Goal: Task Accomplishment & Management: Complete application form

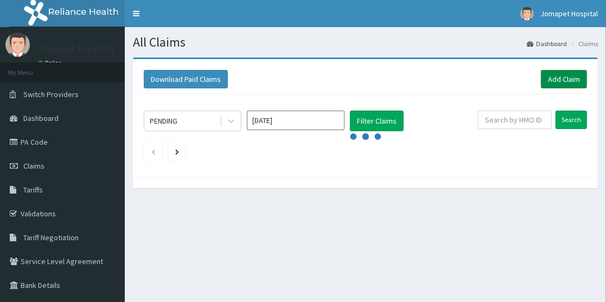
click at [556, 78] on link "Add Claim" at bounding box center [563, 79] width 46 height 18
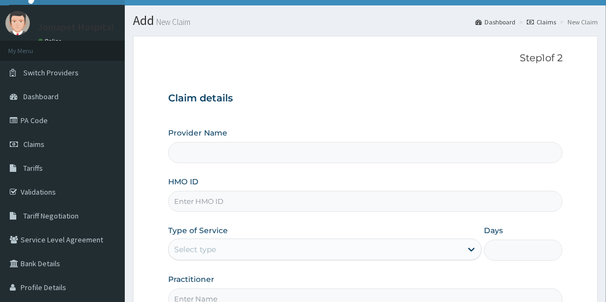
scroll to position [33, 0]
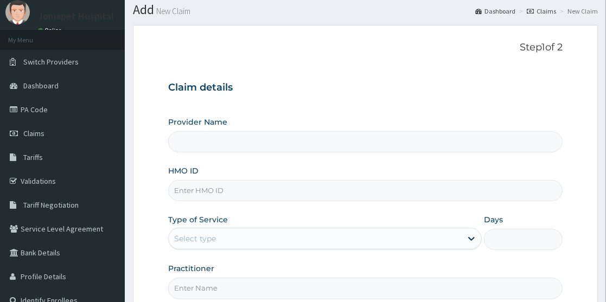
type input "Jomapet Hospital"
click at [186, 192] on input "HMO ID" at bounding box center [365, 190] width 394 height 21
type input "FRC/10013/D"
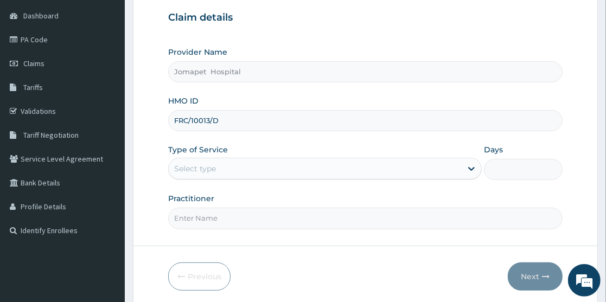
scroll to position [103, 0]
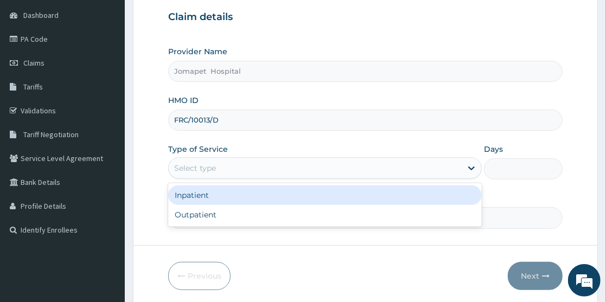
click at [240, 177] on div "Select type" at bounding box center [324, 168] width 313 height 22
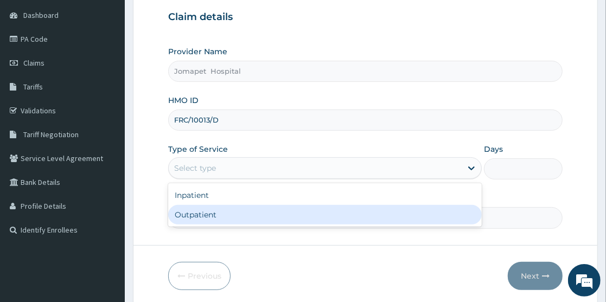
click at [217, 217] on div "Outpatient" at bounding box center [324, 215] width 313 height 20
type input "1"
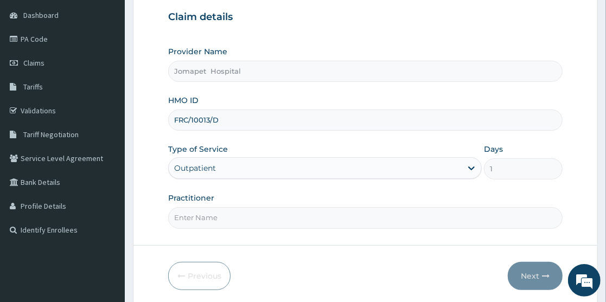
click at [203, 217] on input "Practitioner" at bounding box center [365, 217] width 394 height 21
type input "DR JOACHIM"
click at [542, 273] on icon "button" at bounding box center [546, 276] width 8 height 8
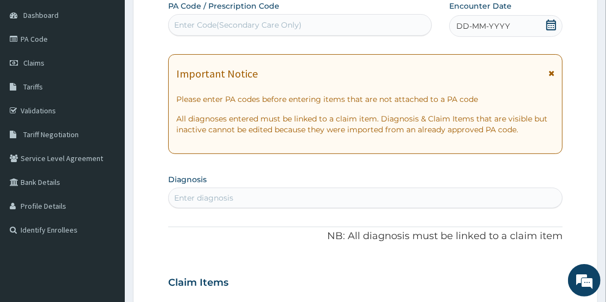
click at [466, 24] on span "DD-MM-YYYY" at bounding box center [483, 26] width 54 height 11
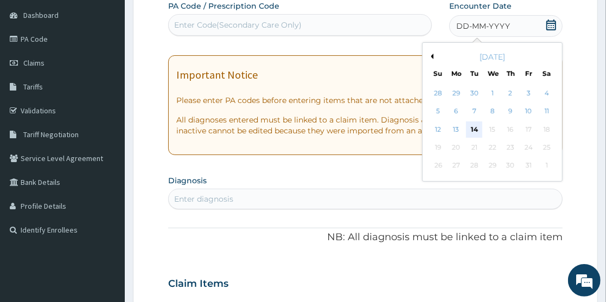
click at [473, 126] on div "14" at bounding box center [474, 129] width 16 height 16
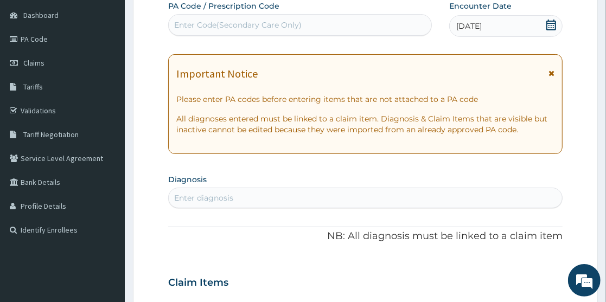
click at [188, 201] on div "Enter diagnosis" at bounding box center [203, 197] width 59 height 11
type input "malaria"
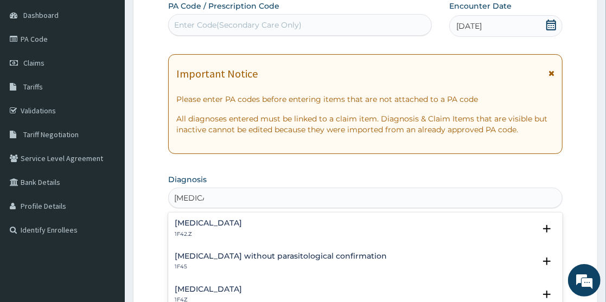
click at [231, 227] on h4 "Plasmodium malariae malaria without complication" at bounding box center [208, 223] width 67 height 8
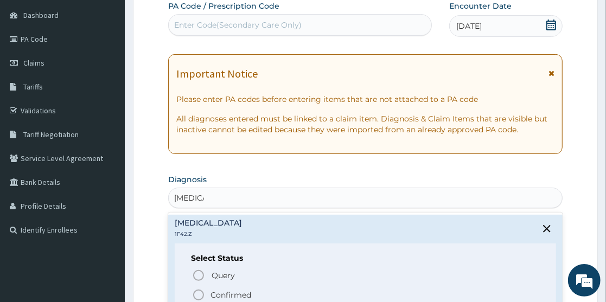
click at [195, 295] on icon "status option filled" at bounding box center [198, 294] width 13 height 13
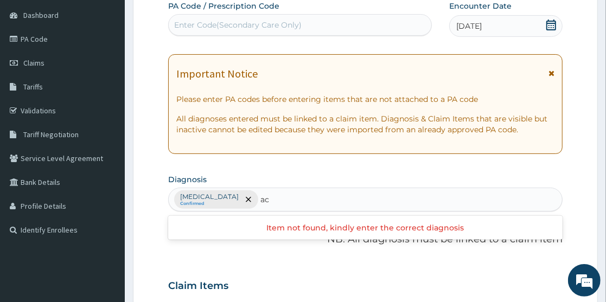
type input "a"
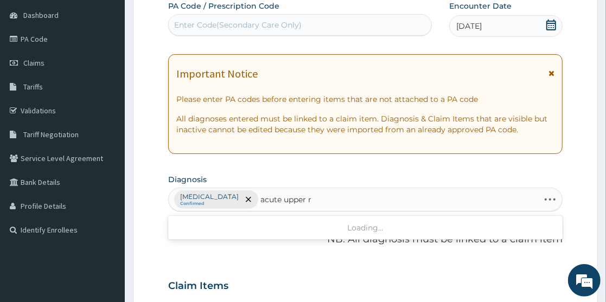
type input "acute upper"
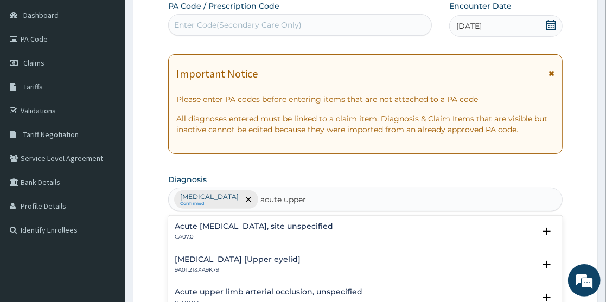
click at [330, 224] on h4 "Acute upper respiratory infection, site unspecified" at bounding box center [254, 226] width 158 height 8
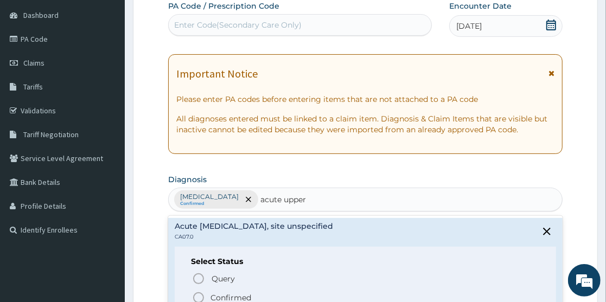
click at [197, 297] on icon "status option filled" at bounding box center [198, 297] width 13 height 13
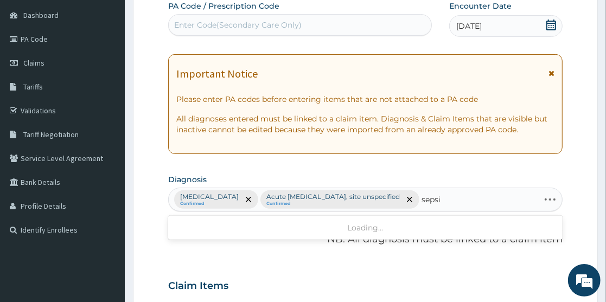
type input "sepsis"
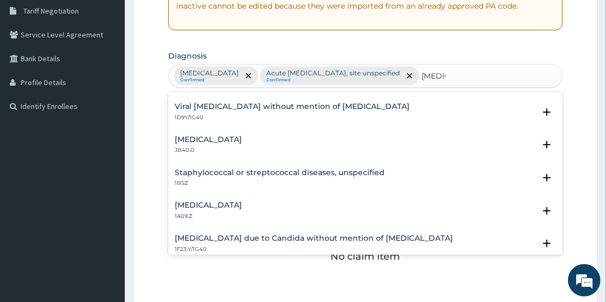
scroll to position [79, 0]
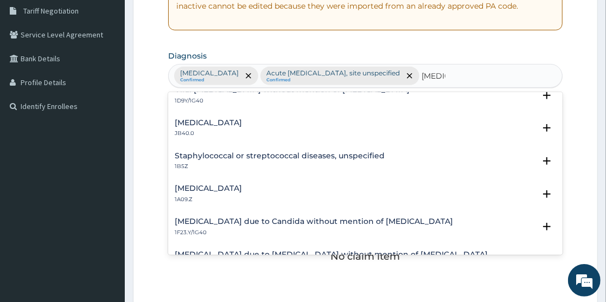
click at [242, 192] on h4 "Salmonella infection, unspecified" at bounding box center [208, 188] width 67 height 8
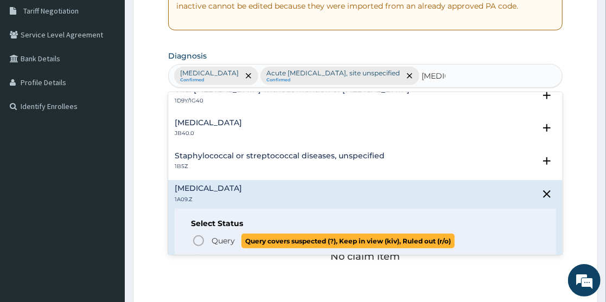
click at [200, 247] on icon "status option query" at bounding box center [198, 240] width 13 height 13
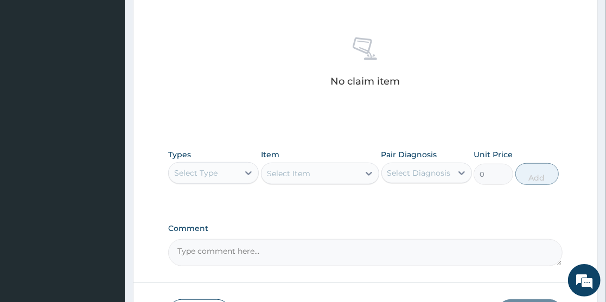
scroll to position [404, 0]
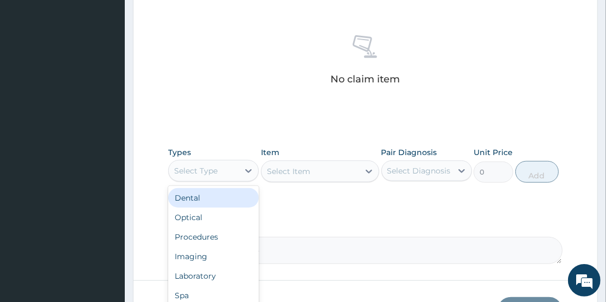
click at [205, 179] on div "Select Type" at bounding box center [204, 170] width 70 height 17
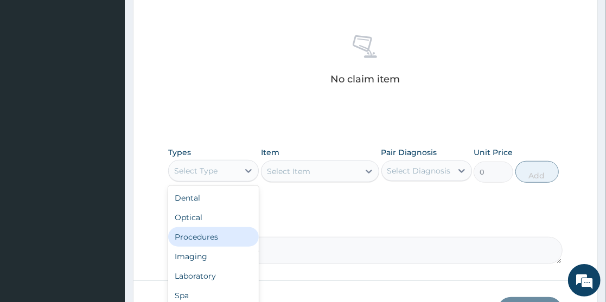
click at [204, 247] on div "Procedures" at bounding box center [213, 237] width 91 height 20
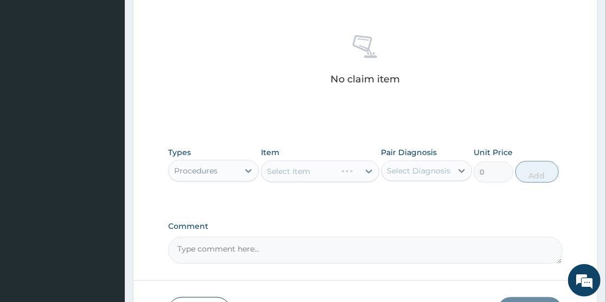
click at [269, 182] on div "Select Item" at bounding box center [320, 171] width 118 height 22
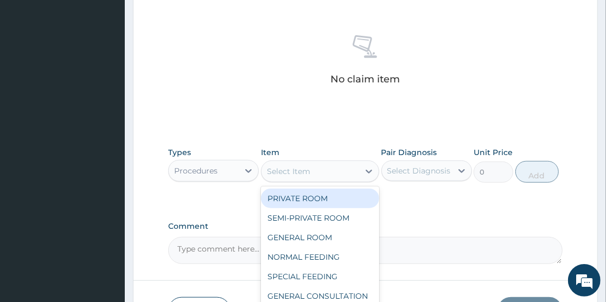
click at [269, 177] on div "Select Item" at bounding box center [288, 171] width 43 height 11
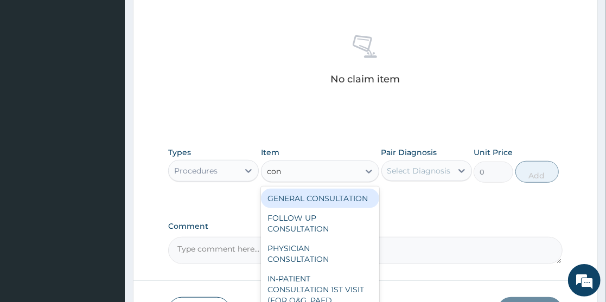
type input "cons"
click at [293, 208] on div "GENERAL CONSULTATION" at bounding box center [320, 199] width 118 height 20
type input "2000"
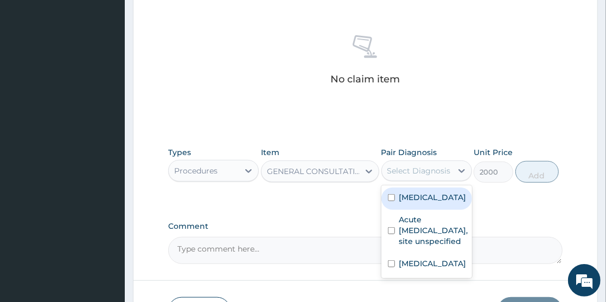
click at [390, 179] on div "Select Diagnosis" at bounding box center [417, 170] width 70 height 17
click at [391, 201] on input "checkbox" at bounding box center [391, 197] width 7 height 7
checkbox input "true"
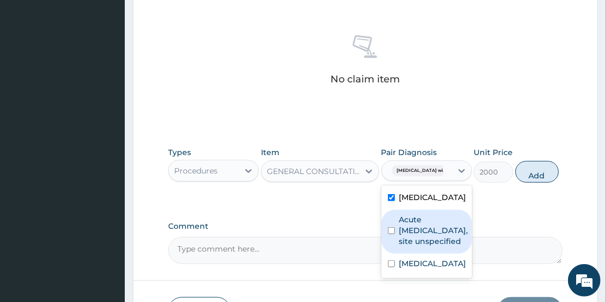
click at [390, 234] on input "checkbox" at bounding box center [391, 230] width 7 height 7
checkbox input "true"
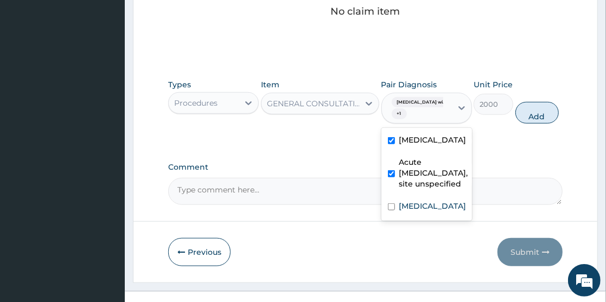
scroll to position [490, 0]
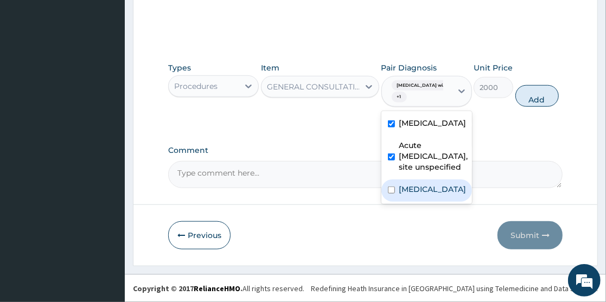
click at [390, 194] on input "checkbox" at bounding box center [391, 189] width 7 height 7
checkbox input "true"
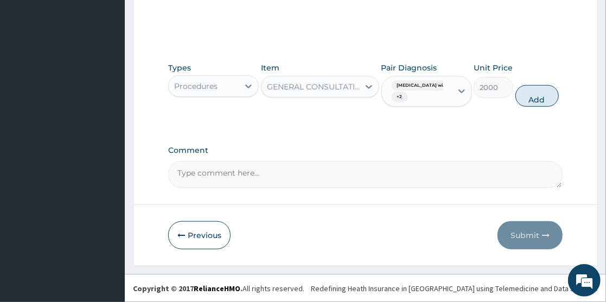
click at [554, 107] on button "Add" at bounding box center [536, 96] width 43 height 22
type input "0"
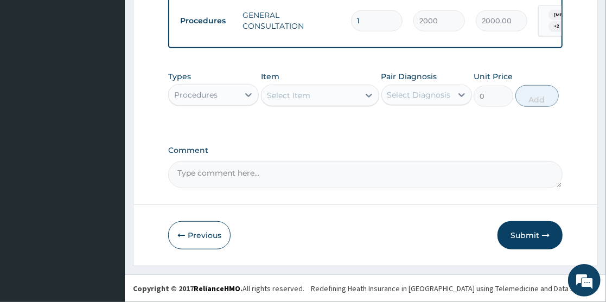
scroll to position [459, 0]
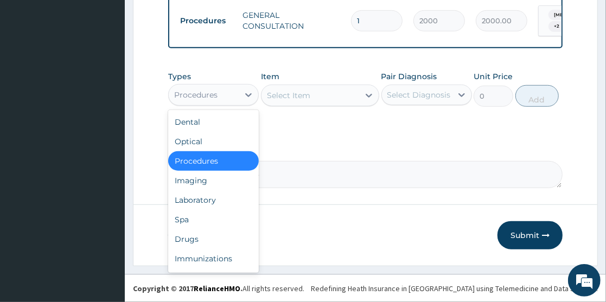
click at [211, 98] on div "Procedures" at bounding box center [195, 94] width 43 height 11
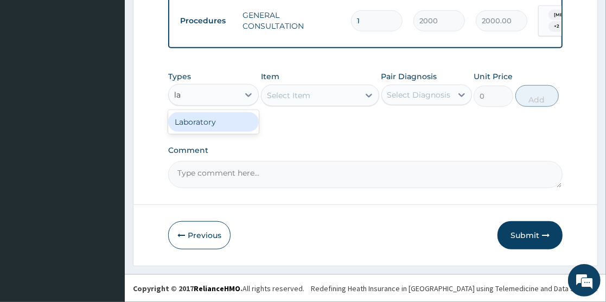
type input "lab"
click at [207, 123] on div "Laboratory" at bounding box center [213, 122] width 91 height 20
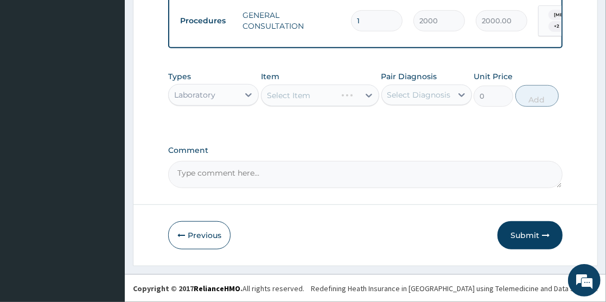
click at [270, 97] on div "Select Item" at bounding box center [320, 96] width 118 height 22
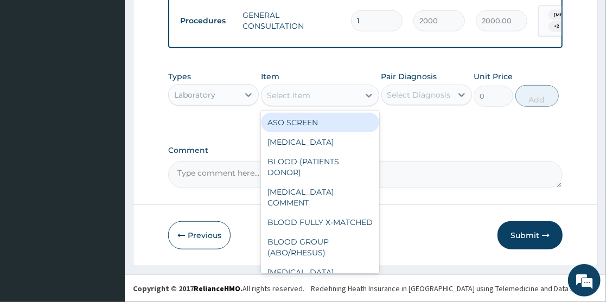
click at [267, 97] on div "Select Item" at bounding box center [310, 95] width 98 height 17
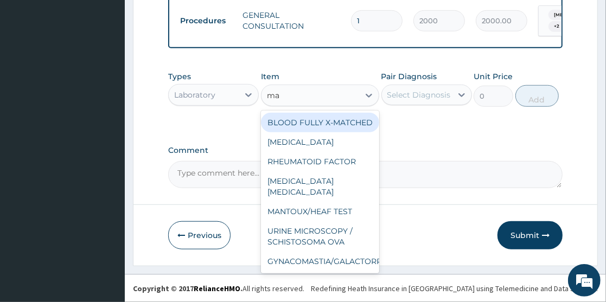
type input "mal"
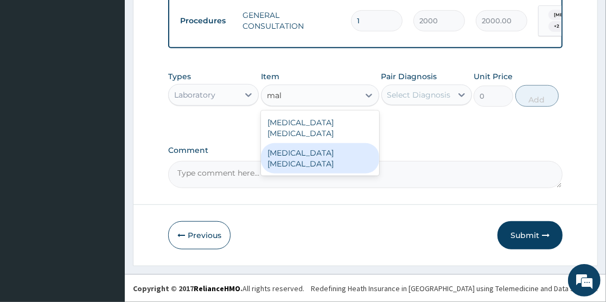
click at [290, 144] on div "Malaria parasite" at bounding box center [320, 158] width 118 height 30
type input "1300"
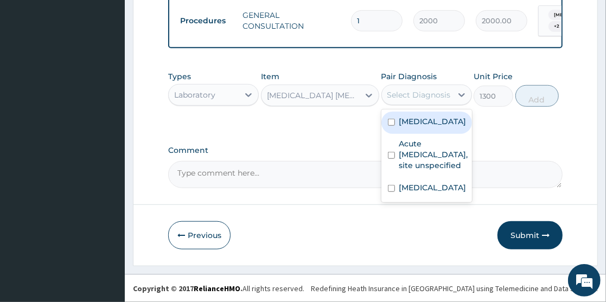
click at [394, 96] on div "Select Diagnosis" at bounding box center [418, 94] width 63 height 11
click at [388, 126] on input "checkbox" at bounding box center [391, 122] width 7 height 7
checkbox input "true"
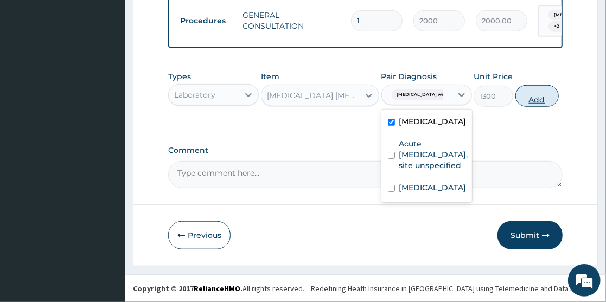
click at [544, 96] on button "Add" at bounding box center [536, 96] width 43 height 22
type input "0"
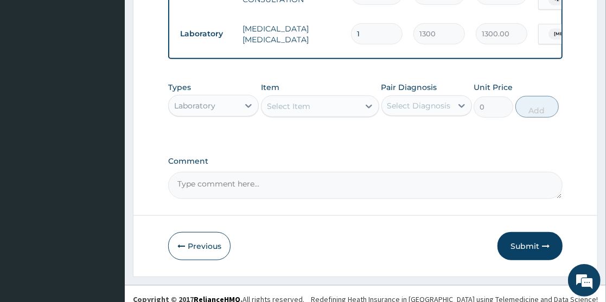
click at [282, 112] on div "Select Item" at bounding box center [288, 106] width 43 height 11
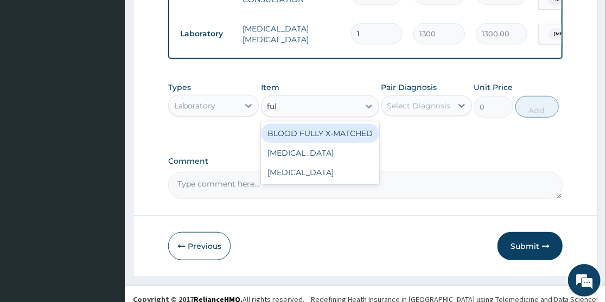
type input "full"
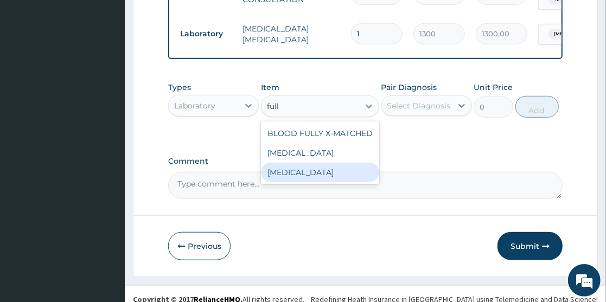
click at [302, 182] on div "FULL BLOOD COUNT" at bounding box center [320, 173] width 118 height 20
type input "4000"
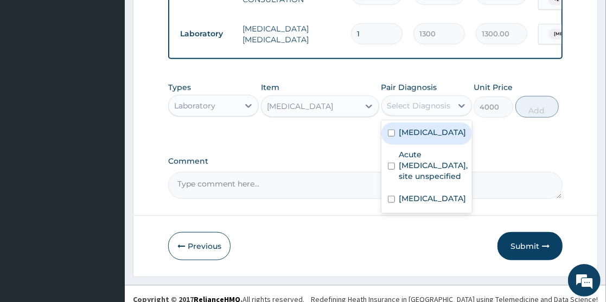
click at [394, 111] on div "Select Diagnosis" at bounding box center [418, 105] width 63 height 11
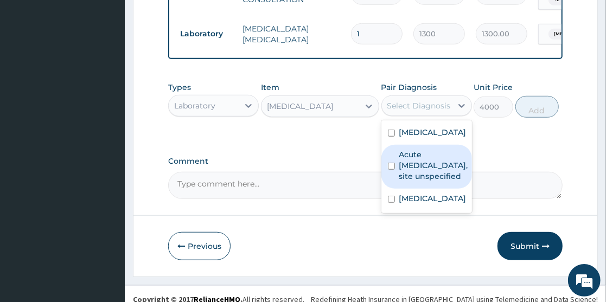
click at [389, 189] on div "Acute upper respiratory infection, site unspecified" at bounding box center [426, 167] width 91 height 44
checkbox input "true"
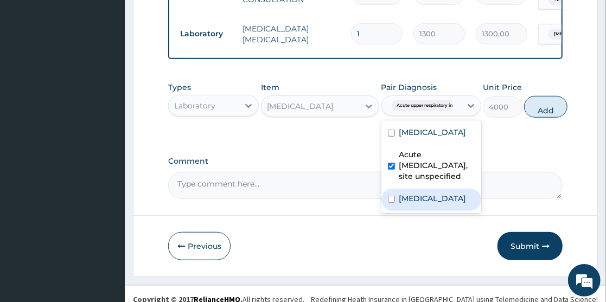
click at [391, 203] on input "checkbox" at bounding box center [391, 199] width 7 height 7
checkbox input "true"
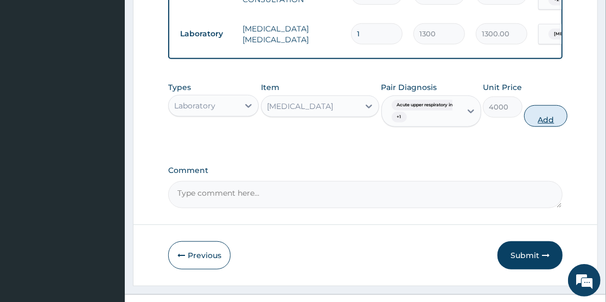
click at [548, 127] on button "Add" at bounding box center [545, 116] width 43 height 22
type input "0"
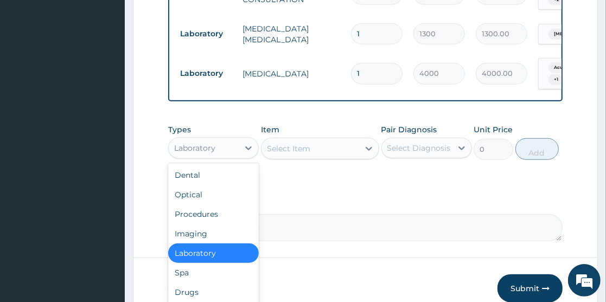
click at [201, 153] on div "Laboratory" at bounding box center [194, 148] width 41 height 11
type input "dr"
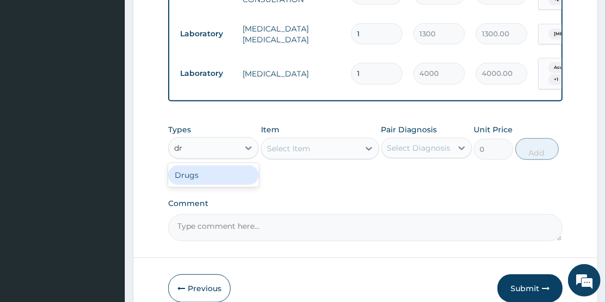
click at [201, 185] on div "Drugs" at bounding box center [213, 175] width 91 height 20
click at [270, 159] on div "Select Item" at bounding box center [320, 149] width 118 height 22
click at [267, 159] on div "Select Item" at bounding box center [320, 149] width 118 height 22
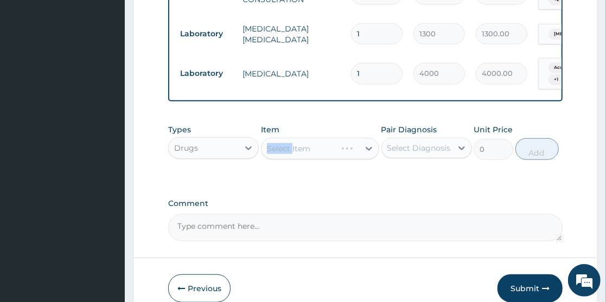
click at [267, 159] on div "Select Item" at bounding box center [320, 149] width 118 height 22
click at [267, 157] on div "Select Item" at bounding box center [298, 148] width 75 height 17
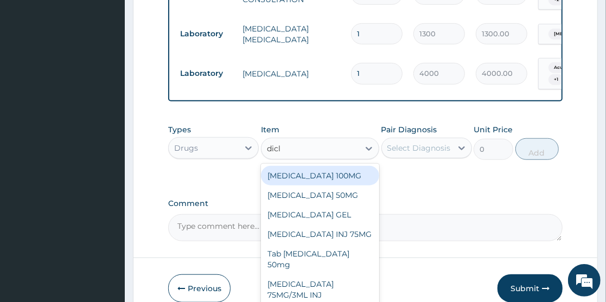
type input "diclo"
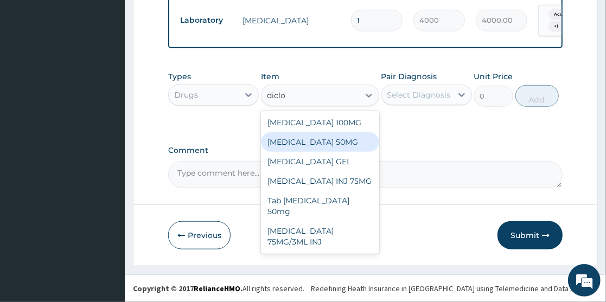
scroll to position [539, 0]
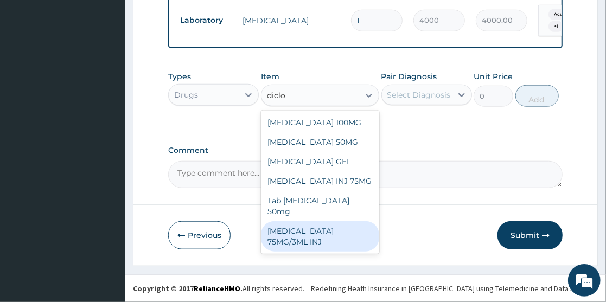
click at [322, 221] on div "DICLOFENAC 75MG/3ML INJ" at bounding box center [320, 236] width 118 height 30
type input "1000"
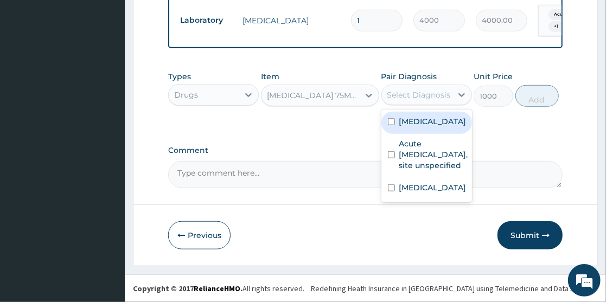
click at [396, 98] on div "Select Diagnosis" at bounding box center [418, 94] width 63 height 11
click at [390, 125] on input "checkbox" at bounding box center [391, 121] width 7 height 7
checkbox input "true"
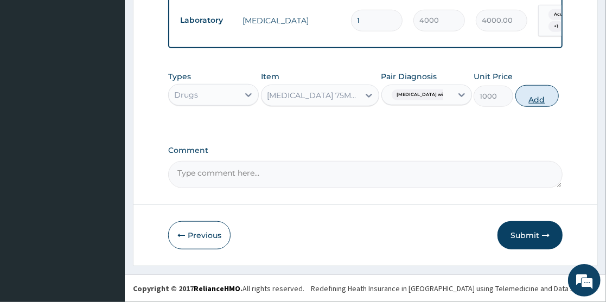
click at [538, 96] on button "Add" at bounding box center [536, 96] width 43 height 22
type input "0"
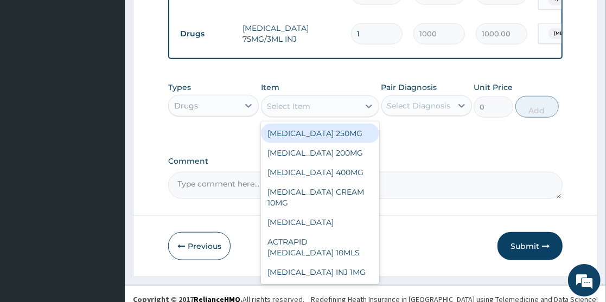
click at [277, 112] on div "Select Item" at bounding box center [288, 106] width 43 height 11
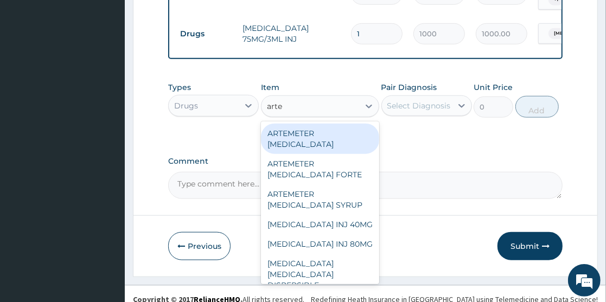
type input "artem"
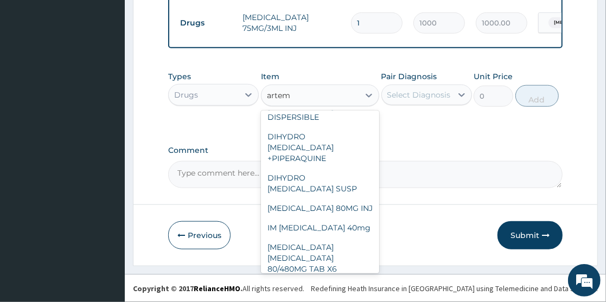
scroll to position [158, 0]
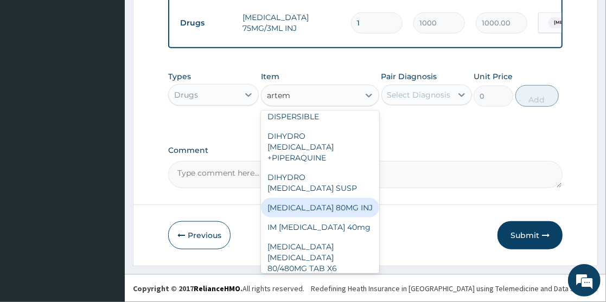
click at [336, 198] on div "ARTEMETHER 80MG INJ" at bounding box center [320, 208] width 118 height 20
type input "2000"
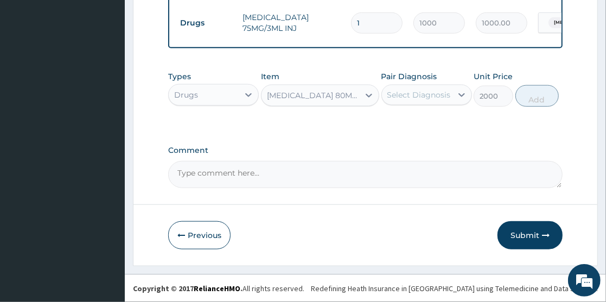
click at [403, 96] on div "Select Diagnosis" at bounding box center [418, 94] width 63 height 11
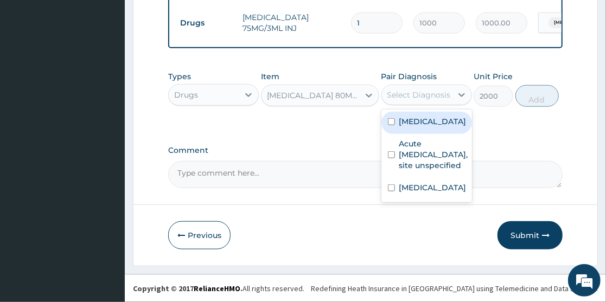
click at [390, 125] on input "checkbox" at bounding box center [391, 121] width 7 height 7
checkbox input "true"
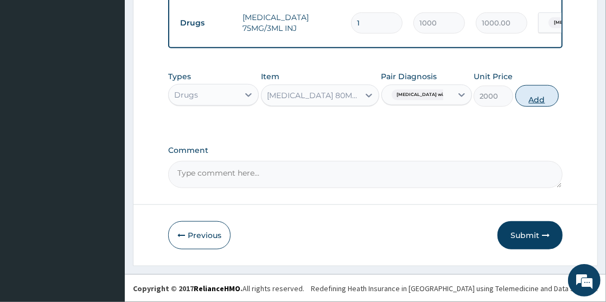
click at [547, 102] on button "Add" at bounding box center [536, 96] width 43 height 22
type input "0"
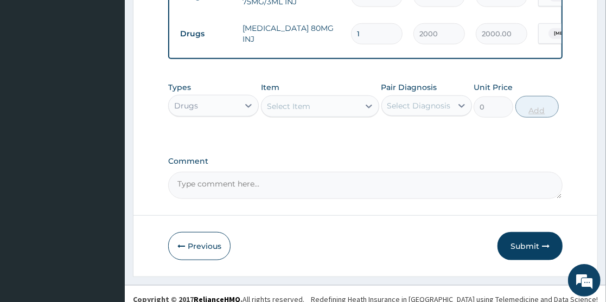
type input "0.00"
type input "3"
type input "6000.00"
type input "3"
click at [279, 112] on div "Select Item" at bounding box center [288, 106] width 43 height 11
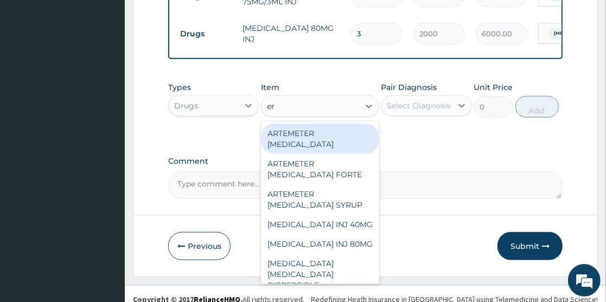
type input "ery"
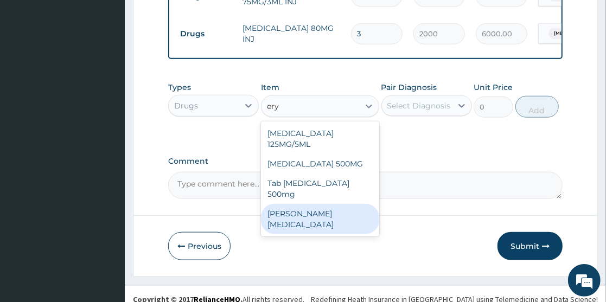
click at [332, 233] on div "Syr Erythromycin" at bounding box center [320, 219] width 118 height 30
type input "2000"
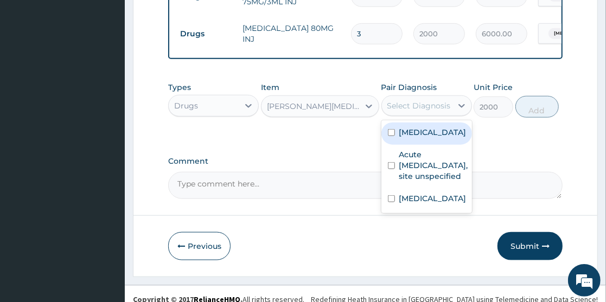
click at [404, 111] on div "Select Diagnosis" at bounding box center [418, 105] width 63 height 11
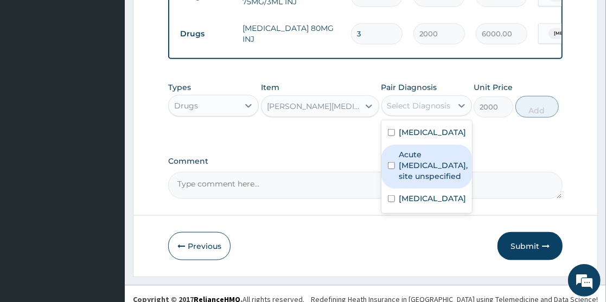
click at [391, 169] on input "checkbox" at bounding box center [391, 165] width 7 height 7
checkbox input "true"
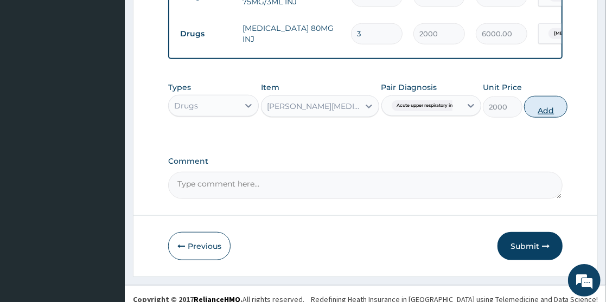
click at [548, 118] on button "Add" at bounding box center [545, 107] width 43 height 22
type input "0"
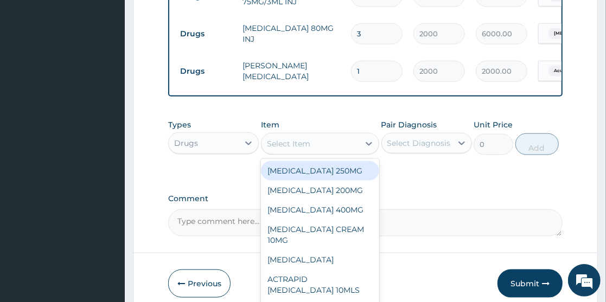
click at [287, 152] on div "Select Item" at bounding box center [310, 143] width 98 height 17
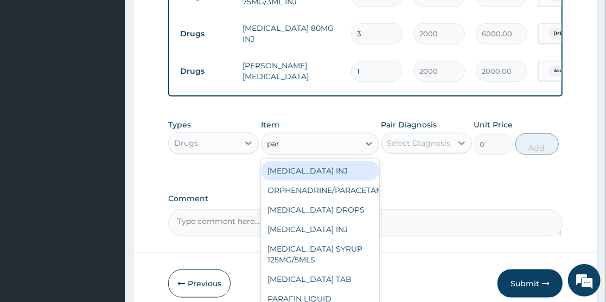
type input "para"
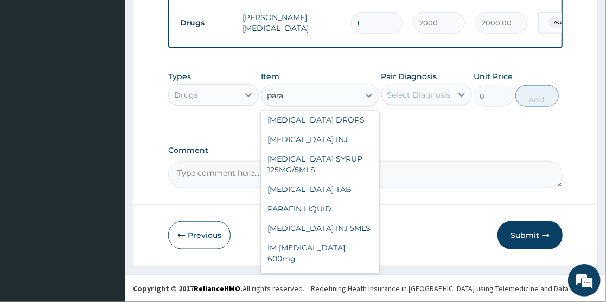
scroll to position [35, 0]
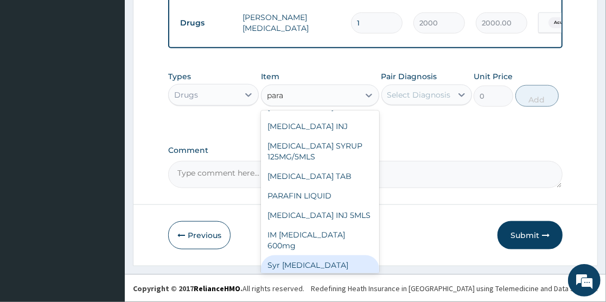
click at [334, 255] on div "Syr Paracetamol 500mg" at bounding box center [320, 270] width 118 height 30
type input "1000"
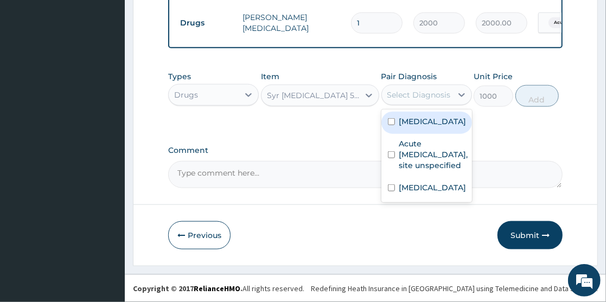
click at [406, 96] on div "Select Diagnosis" at bounding box center [418, 94] width 63 height 11
click at [392, 125] on input "checkbox" at bounding box center [391, 121] width 7 height 7
checkbox input "true"
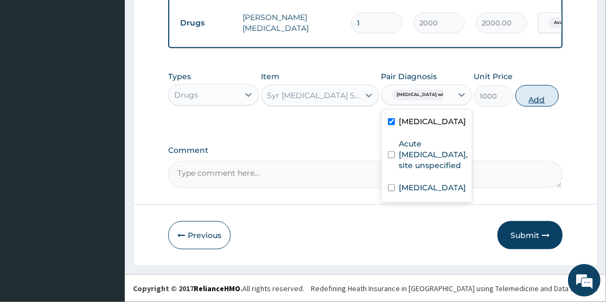
click at [546, 98] on button "Add" at bounding box center [536, 96] width 43 height 22
type input "0"
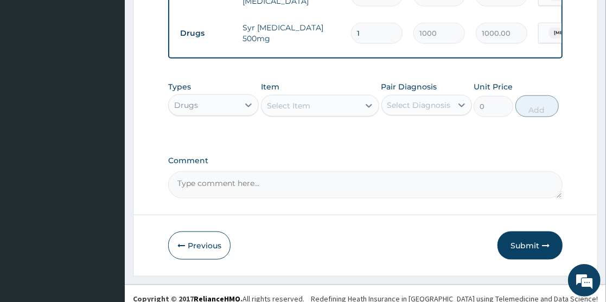
click at [316, 114] on div "Select Item" at bounding box center [310, 105] width 98 height 17
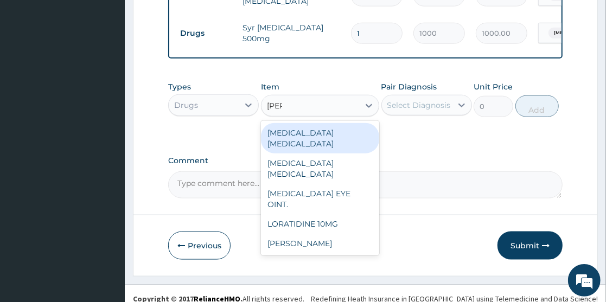
type input "lorat"
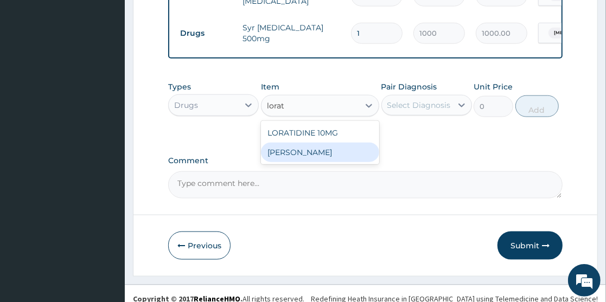
click at [323, 162] on div "LORATIDINE SYR" at bounding box center [320, 153] width 118 height 20
type input "600"
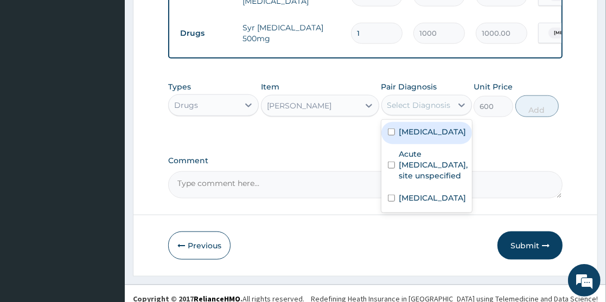
click at [393, 114] on div "Select Diagnosis" at bounding box center [417, 104] width 70 height 17
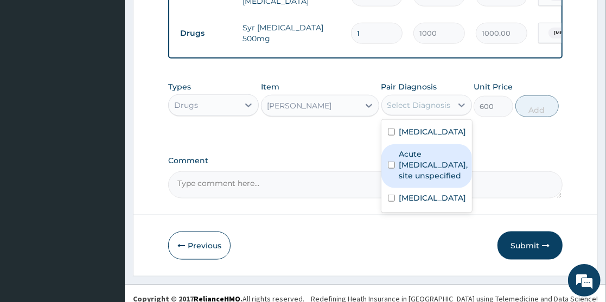
click at [394, 169] on input "checkbox" at bounding box center [391, 165] width 7 height 7
checkbox input "true"
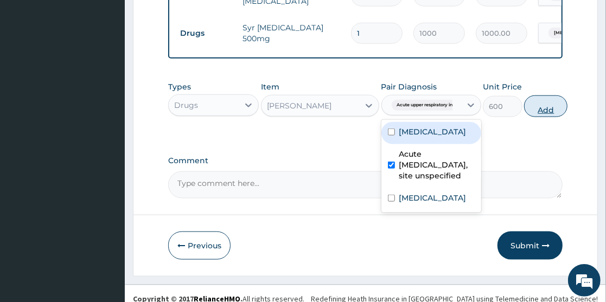
click at [542, 117] on button "Add" at bounding box center [545, 106] width 43 height 22
type input "0"
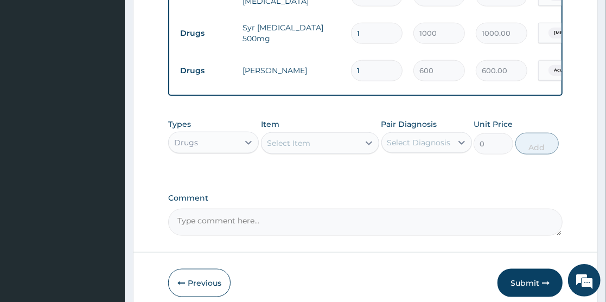
click at [298, 152] on div "Select Item" at bounding box center [310, 142] width 98 height 17
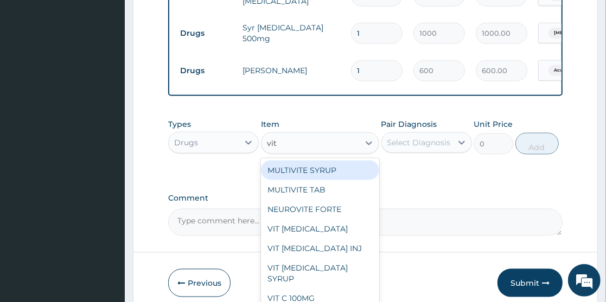
type input "vita"
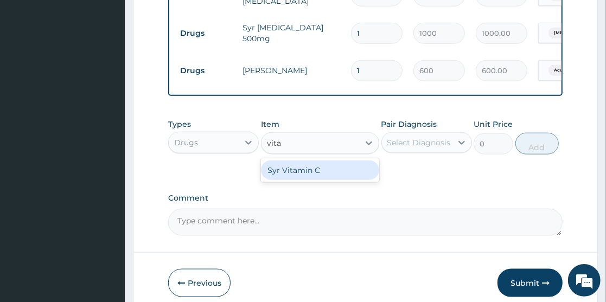
click at [304, 180] on div "Syr Vitamin C" at bounding box center [320, 170] width 118 height 20
type input "1000"
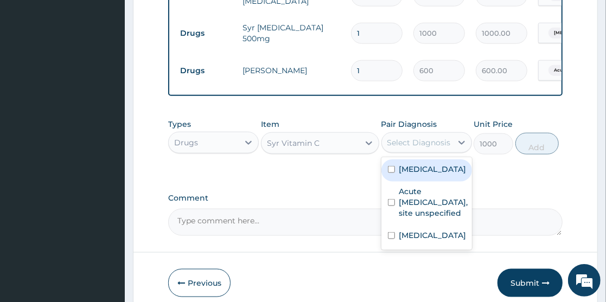
click at [411, 148] on div "Select Diagnosis" at bounding box center [418, 142] width 63 height 11
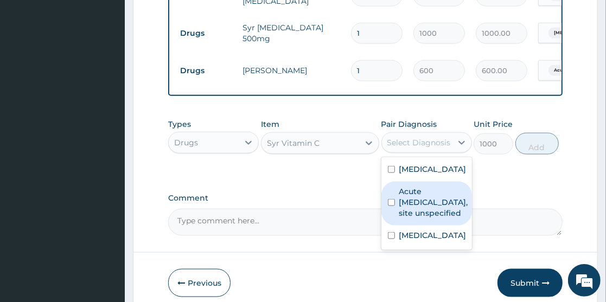
click at [393, 206] on input "checkbox" at bounding box center [391, 202] width 7 height 7
checkbox input "true"
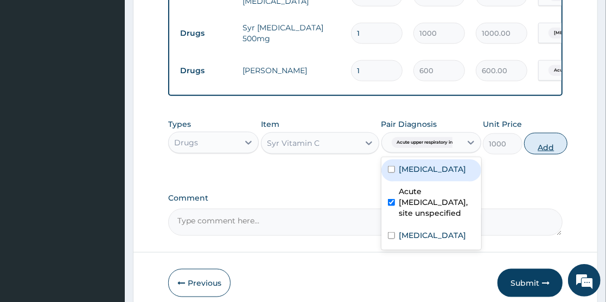
click at [537, 154] on button "Add" at bounding box center [545, 144] width 43 height 22
type input "0"
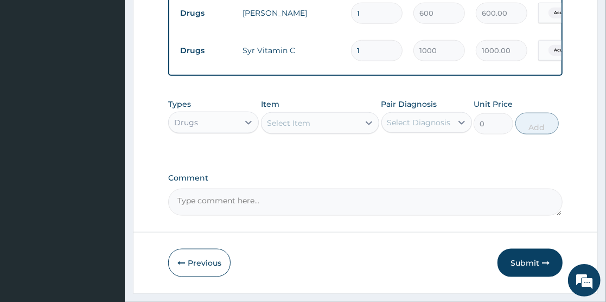
scroll to position [764, 0]
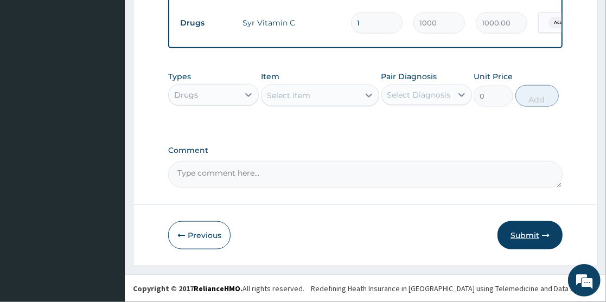
click at [526, 236] on button "Submit" at bounding box center [529, 235] width 65 height 28
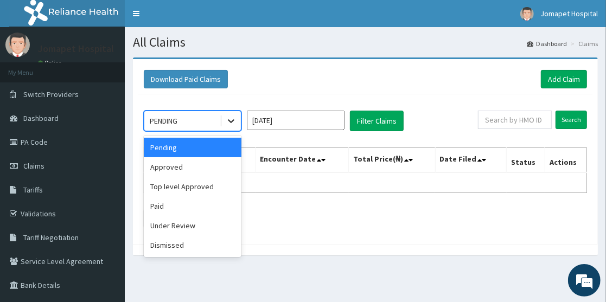
click at [236, 122] on icon at bounding box center [231, 120] width 11 height 11
click at [201, 164] on div "Approved" at bounding box center [193, 167] width 98 height 20
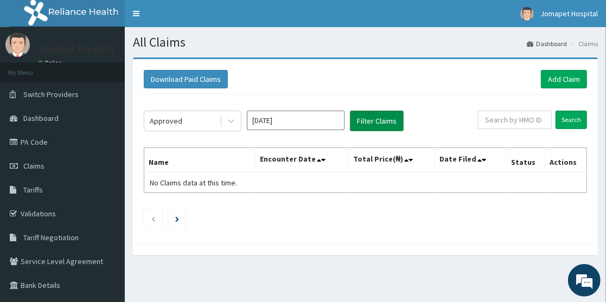
click at [368, 119] on button "Filter Claims" at bounding box center [377, 121] width 54 height 21
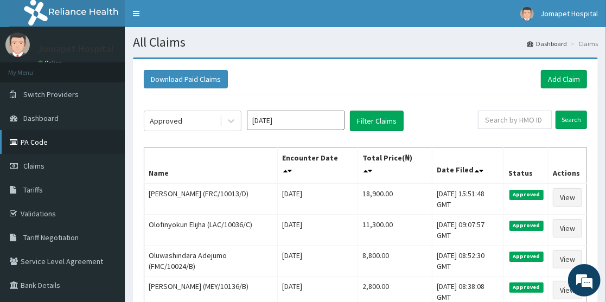
click at [35, 138] on link "PA Code" at bounding box center [62, 142] width 125 height 24
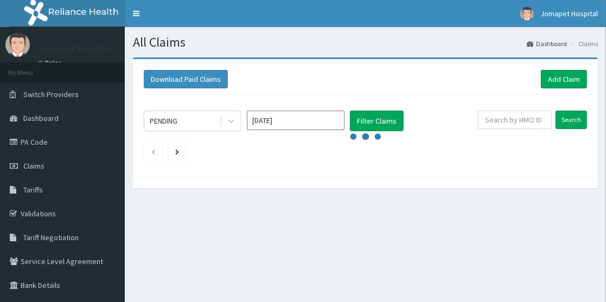
click at [38, 164] on span "Claims" at bounding box center [33, 166] width 21 height 10
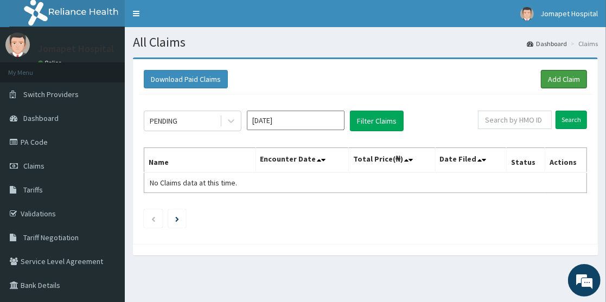
click at [561, 81] on link "Add Claim" at bounding box center [563, 79] width 46 height 18
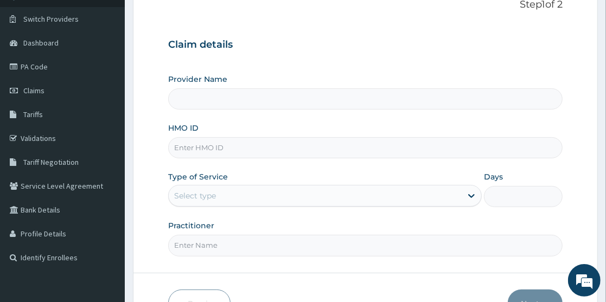
scroll to position [90, 0]
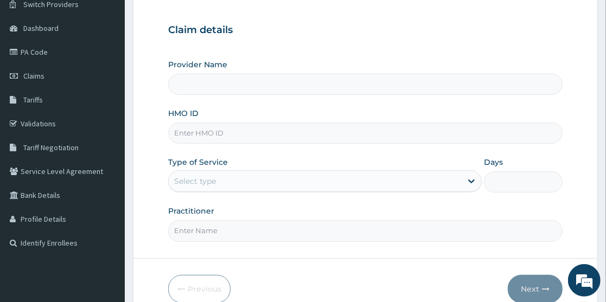
type input "Jomapet Hospital"
click at [199, 137] on input "HMO ID" at bounding box center [365, 133] width 394 height 21
type input "TWL/10070/A"
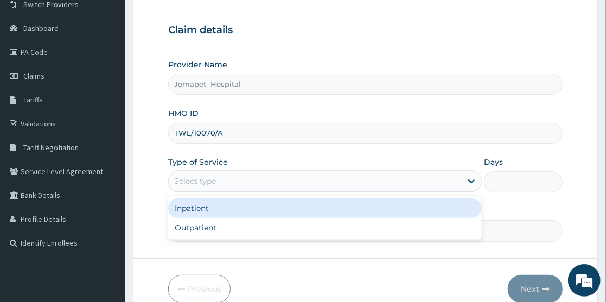
click at [196, 182] on div "Select type" at bounding box center [195, 181] width 42 height 11
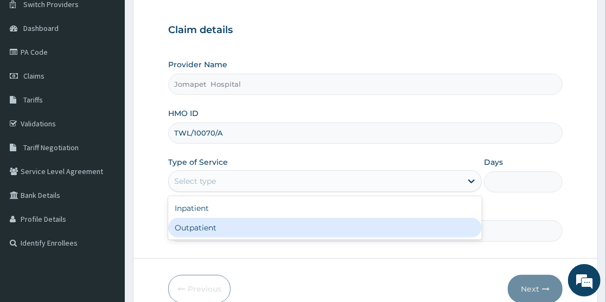
click at [196, 226] on div "Outpatient" at bounding box center [324, 228] width 313 height 20
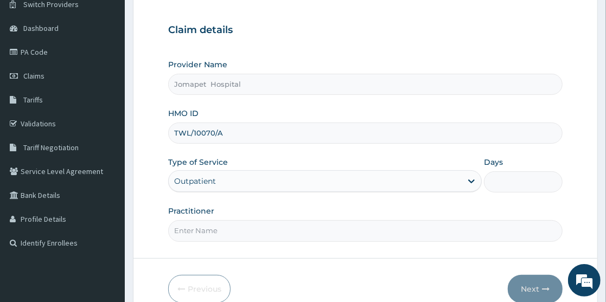
type input "1"
click at [186, 232] on input "Practitioner" at bounding box center [365, 230] width 394 height 21
type input "DR JOACHIM"
click at [531, 289] on button "Next" at bounding box center [534, 289] width 55 height 28
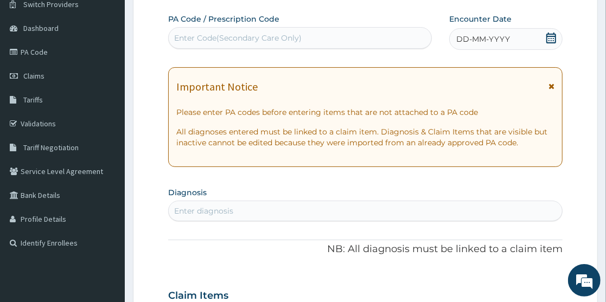
click at [228, 43] on div "Enter Code(Secondary Care Only)" at bounding box center [300, 37] width 262 height 17
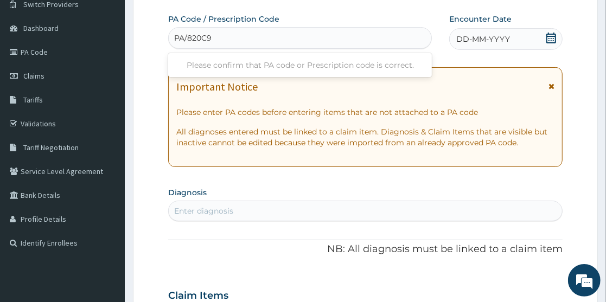
type input "PA/820C9E"
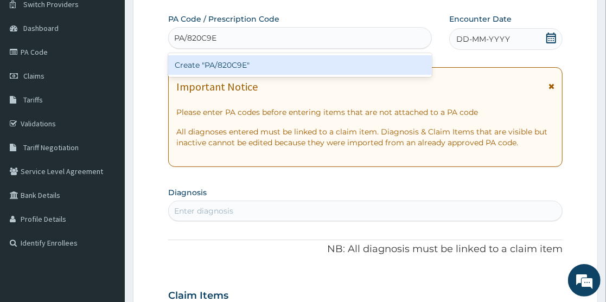
click at [191, 66] on div "Create "PA/820C9E"" at bounding box center [299, 65] width 263 height 20
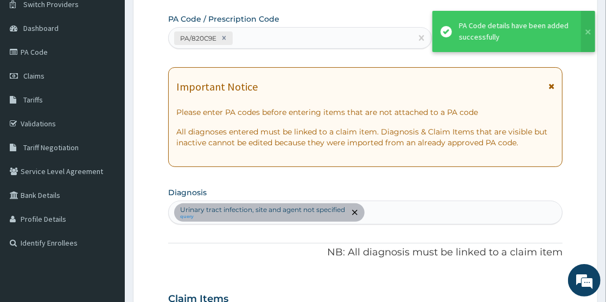
scroll to position [299, 0]
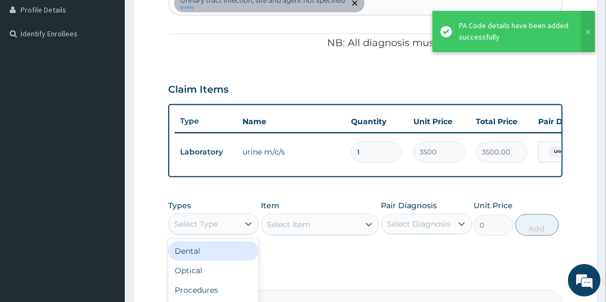
click at [212, 227] on div "Select Type" at bounding box center [195, 223] width 43 height 11
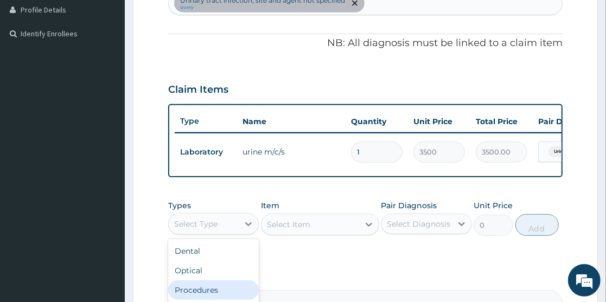
click at [222, 298] on div "Procedures" at bounding box center [213, 290] width 91 height 20
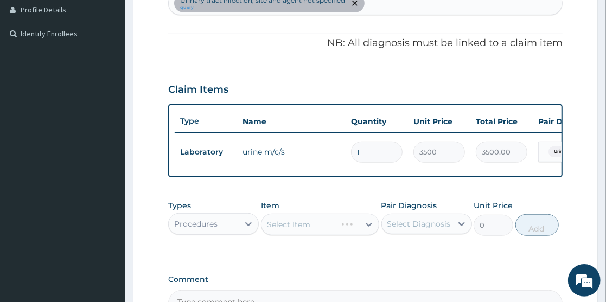
click at [281, 234] on div "Select Item" at bounding box center [320, 225] width 118 height 22
click at [273, 230] on div "Select Item" at bounding box center [320, 225] width 118 height 22
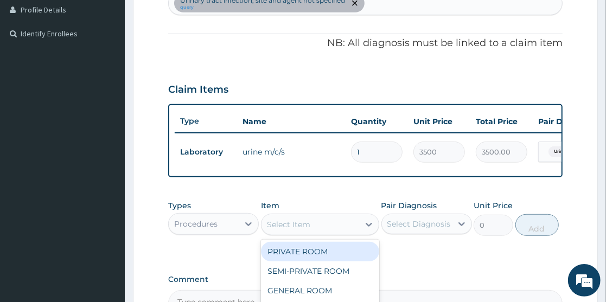
click at [270, 230] on div "Select Item" at bounding box center [288, 224] width 43 height 11
type input "co"
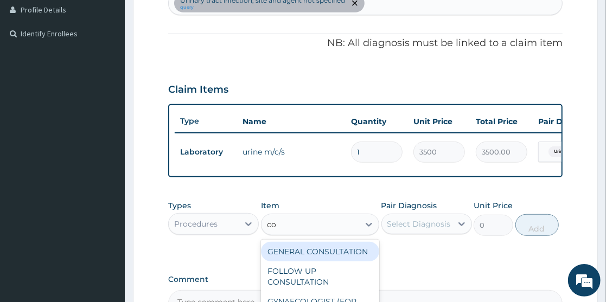
click at [301, 261] on div "GENERAL CONSULTATION" at bounding box center [320, 252] width 118 height 20
type input "2000"
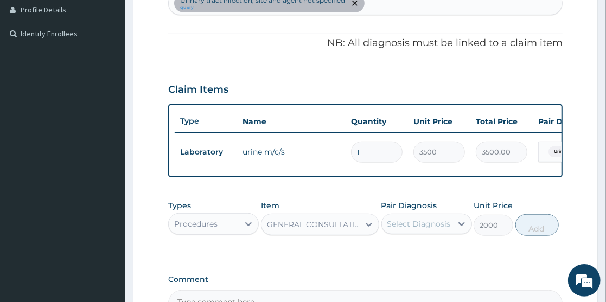
click at [382, 227] on div "Select Diagnosis" at bounding box center [417, 223] width 70 height 17
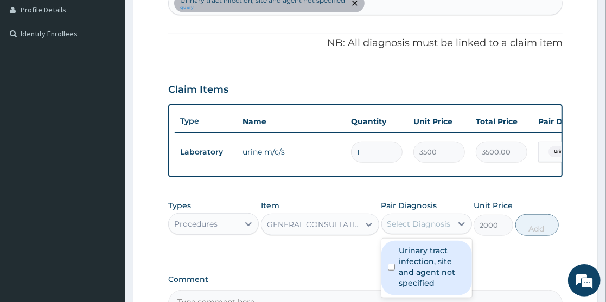
click at [390, 270] on input "checkbox" at bounding box center [391, 266] width 7 height 7
checkbox input "true"
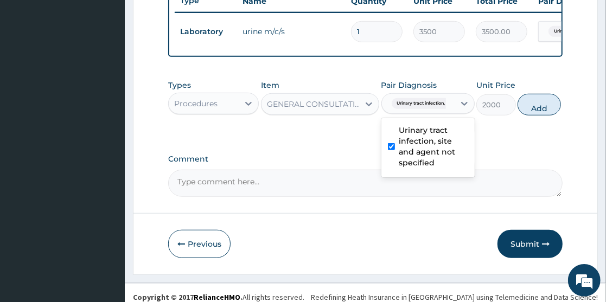
scroll to position [434, 0]
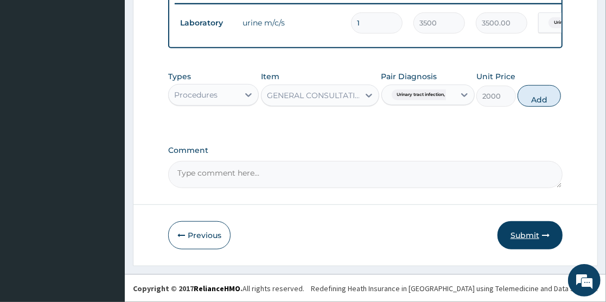
click at [533, 234] on button "Submit" at bounding box center [529, 235] width 65 height 28
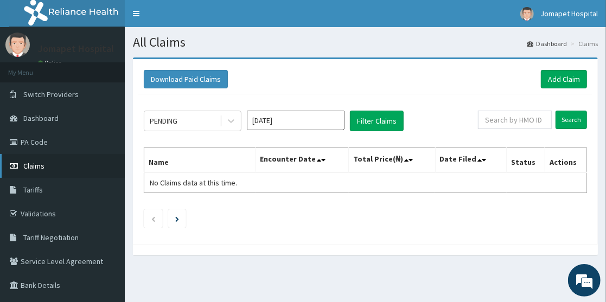
click at [33, 166] on span "Claims" at bounding box center [33, 166] width 21 height 10
click at [230, 120] on icon at bounding box center [231, 120] width 11 height 11
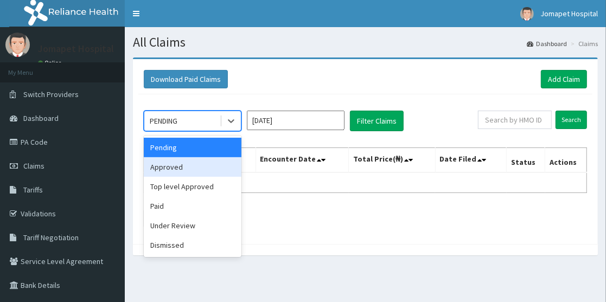
click at [196, 163] on div "Approved" at bounding box center [193, 167] width 98 height 20
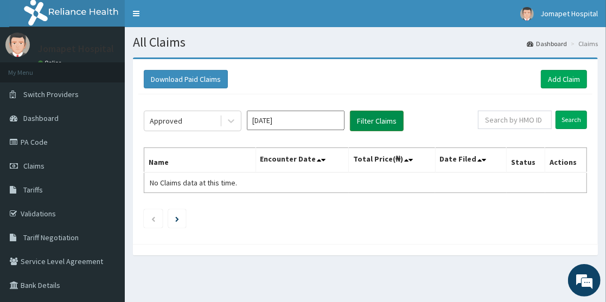
click at [372, 118] on button "Filter Claims" at bounding box center [377, 121] width 54 height 21
